Goal: Find specific page/section: Find specific page/section

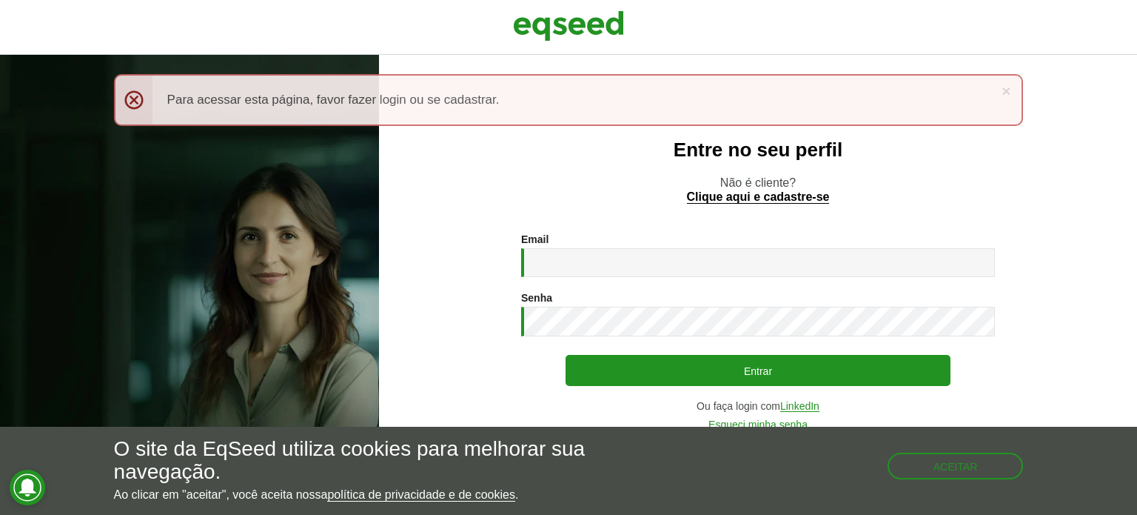
type input "**********"
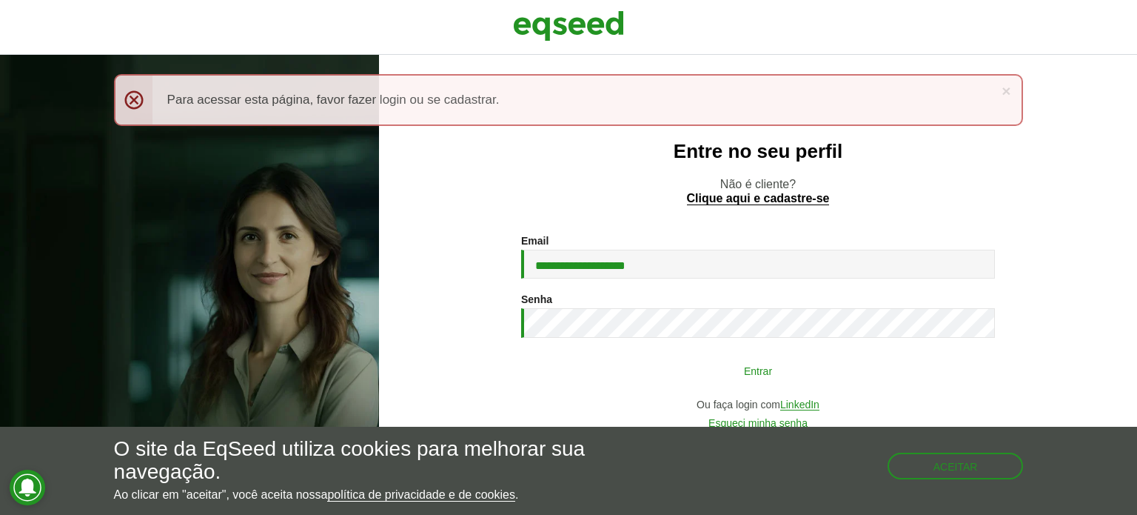
click at [717, 370] on button "Entrar" at bounding box center [758, 370] width 385 height 28
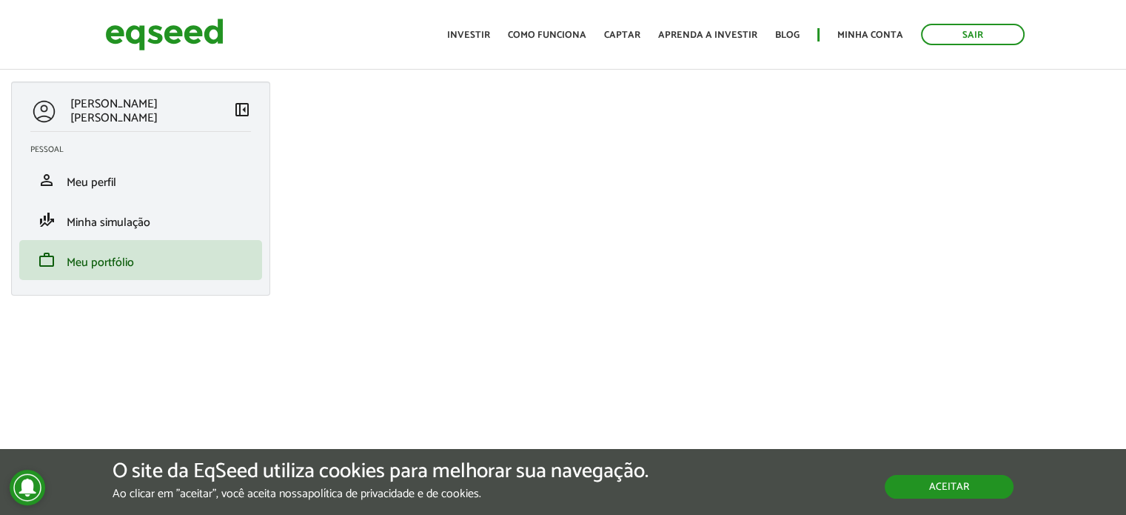
click at [990, 489] on button "Aceitar" at bounding box center [949, 487] width 129 height 24
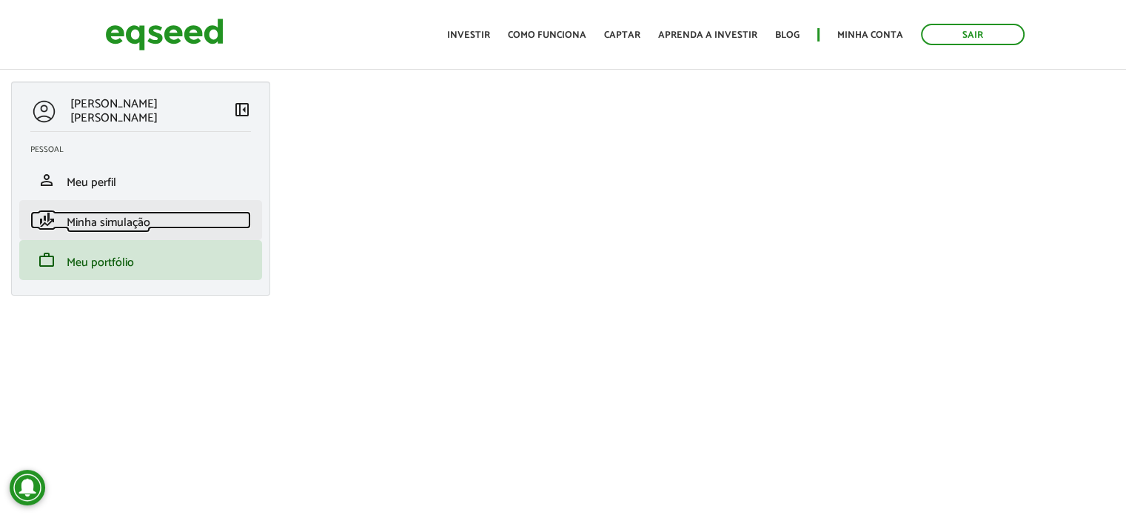
click at [163, 218] on link "finance_mode Minha simulação" at bounding box center [140, 220] width 221 height 18
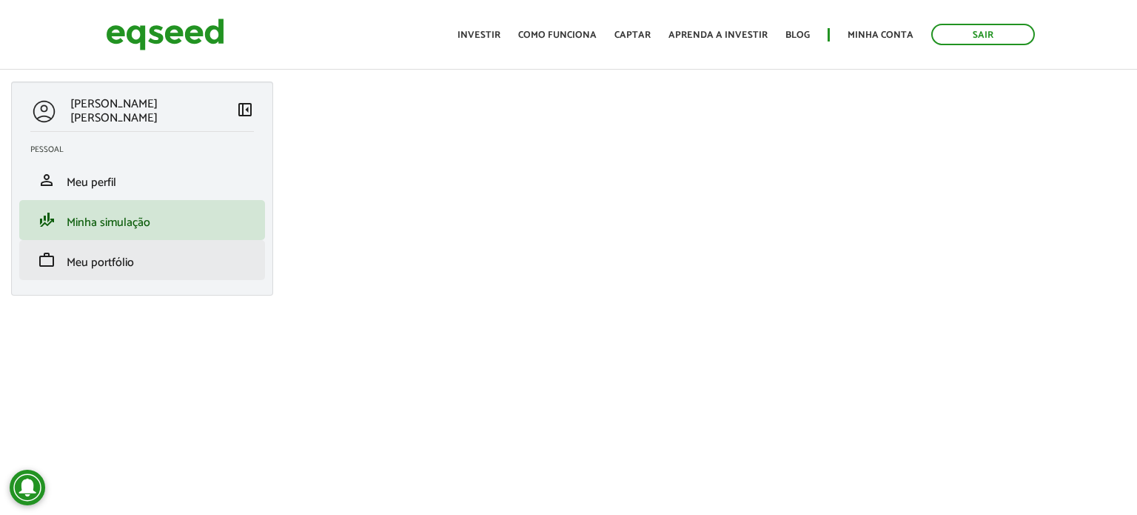
click at [153, 245] on li "work Meu portfólio" at bounding box center [142, 260] width 246 height 40
click at [147, 260] on link "work Meu portfólio" at bounding box center [142, 260] width 224 height 18
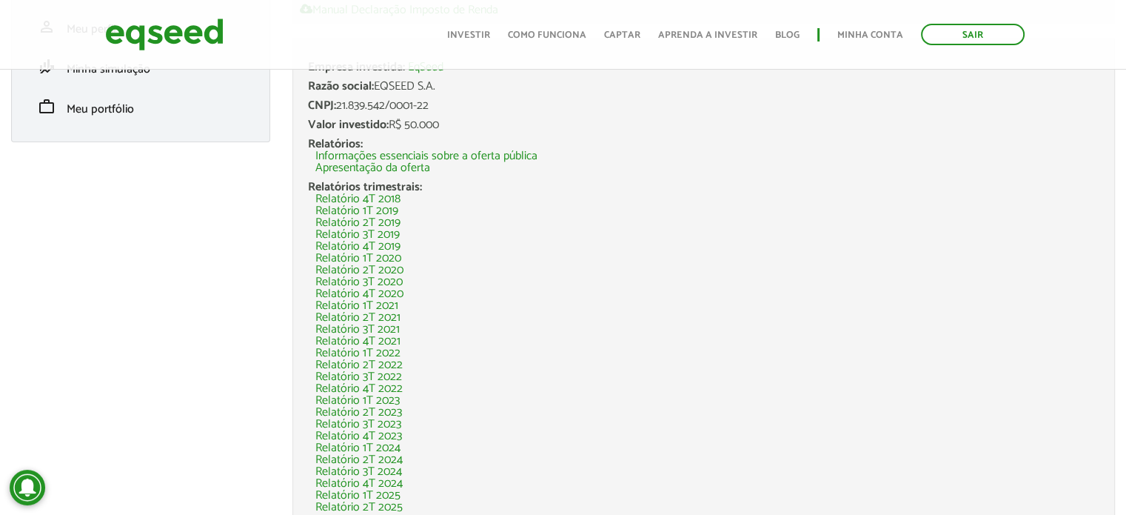
scroll to position [225, 0]
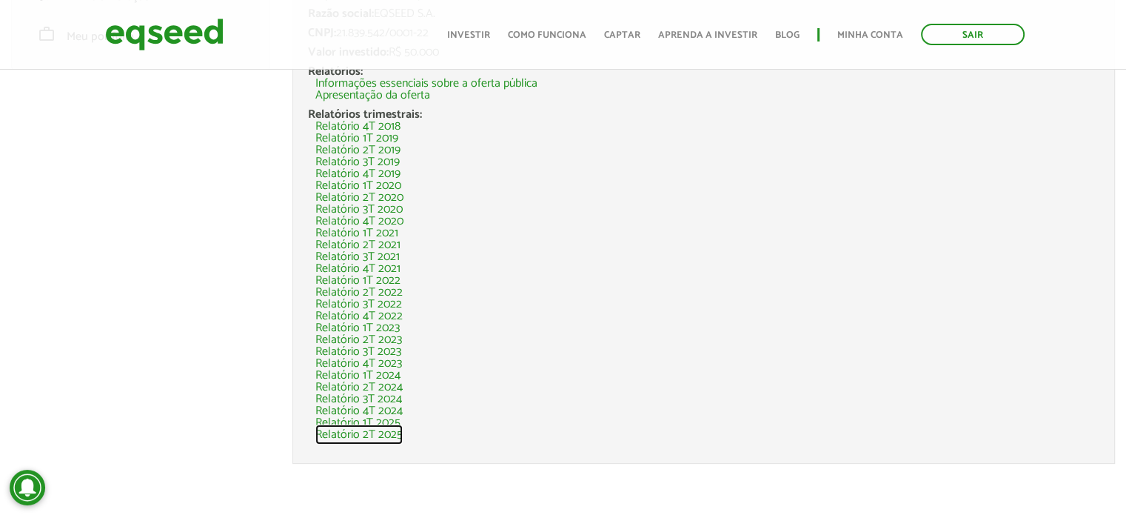
click at [353, 433] on link "Relatório 2T 2025" at bounding box center [358, 435] width 87 height 12
